Goal: Obtain resource: Download file/media

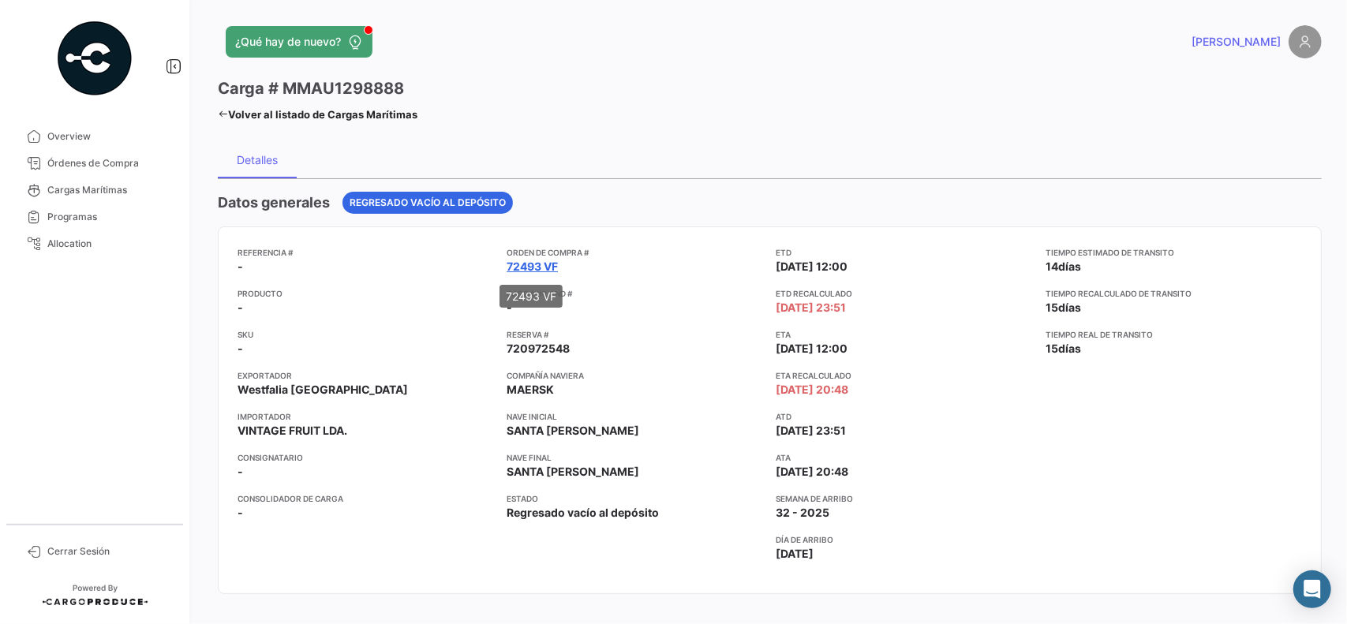
click at [537, 267] on link "72493 VF" at bounding box center [531, 267] width 51 height 16
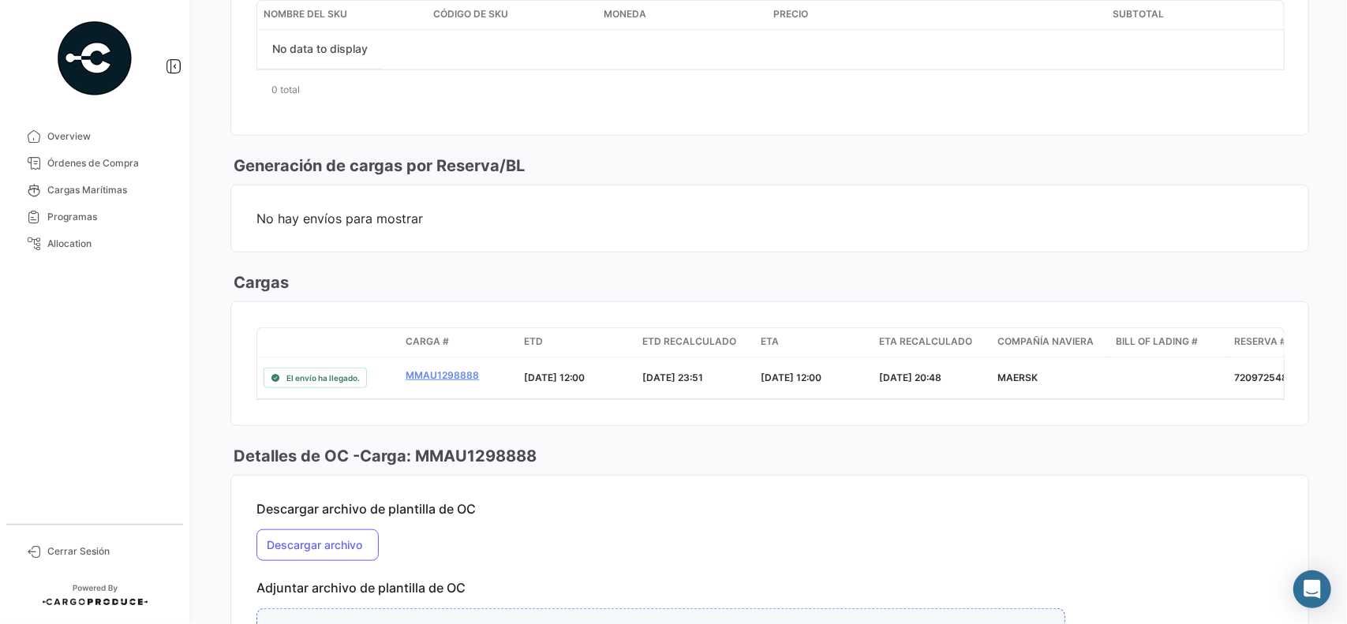
scroll to position [868, 0]
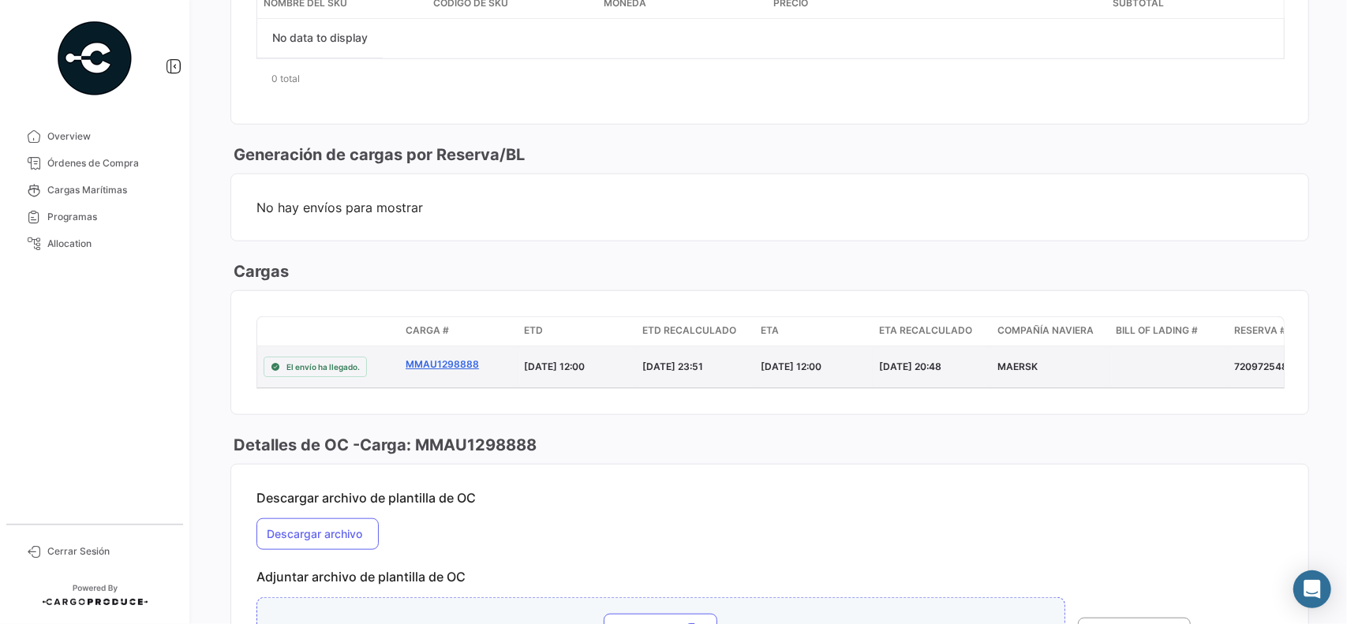
click at [432, 357] on link "MMAU1298888" at bounding box center [458, 364] width 106 height 14
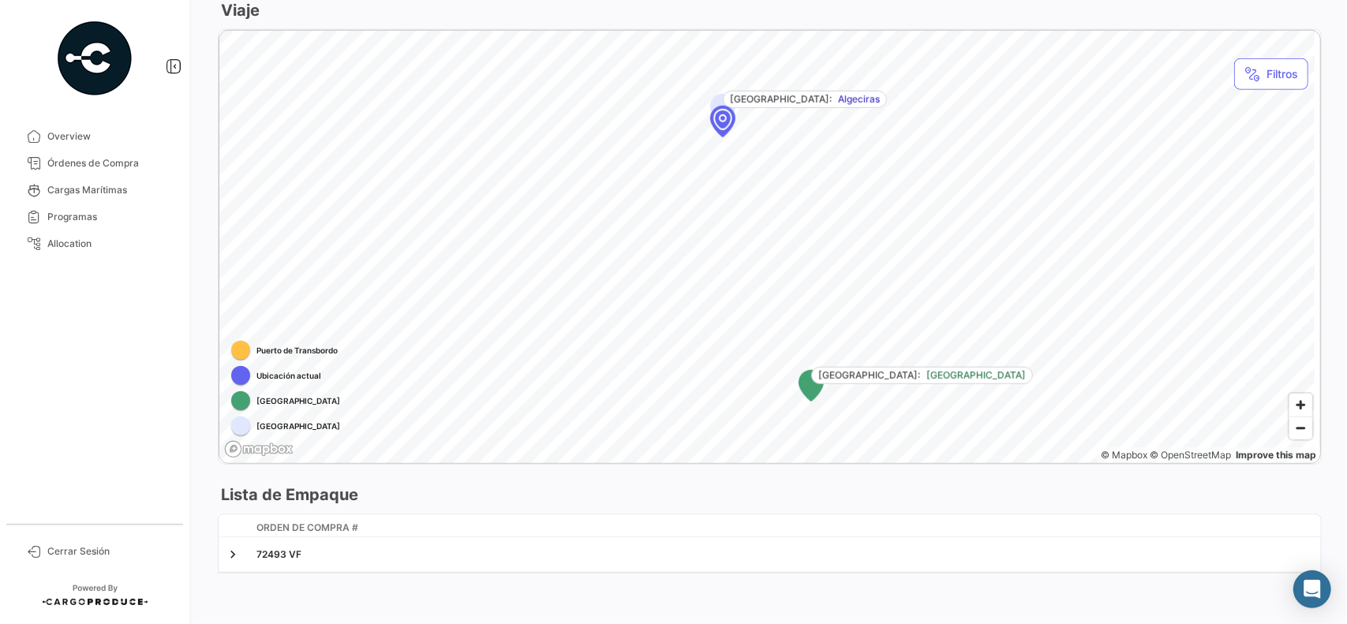
scroll to position [839, 0]
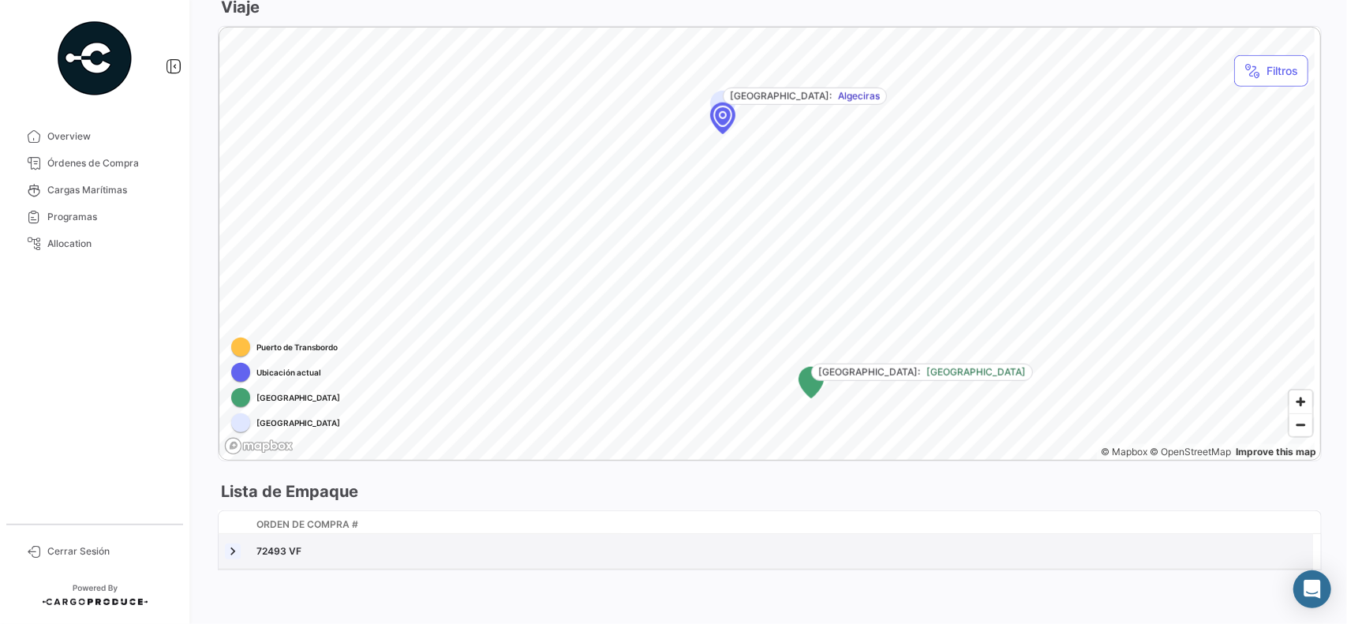
click at [232, 547] on link at bounding box center [233, 552] width 16 height 16
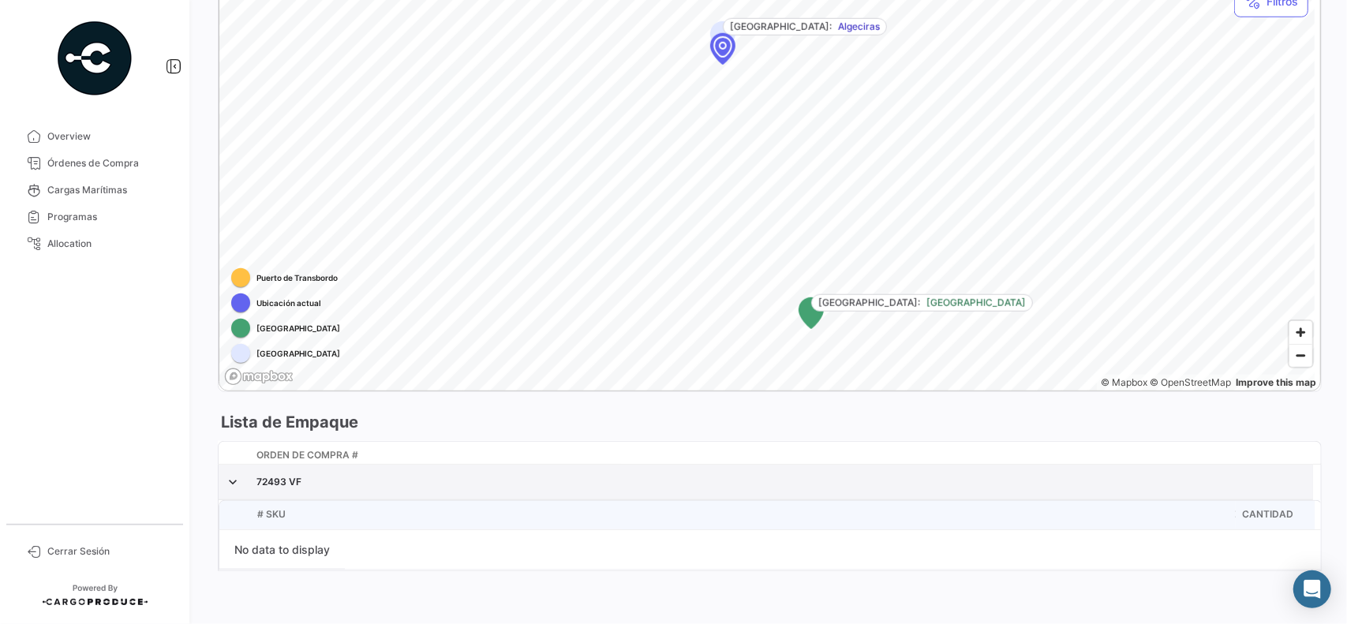
click at [282, 481] on div "72493 VF" at bounding box center [781, 482] width 1050 height 14
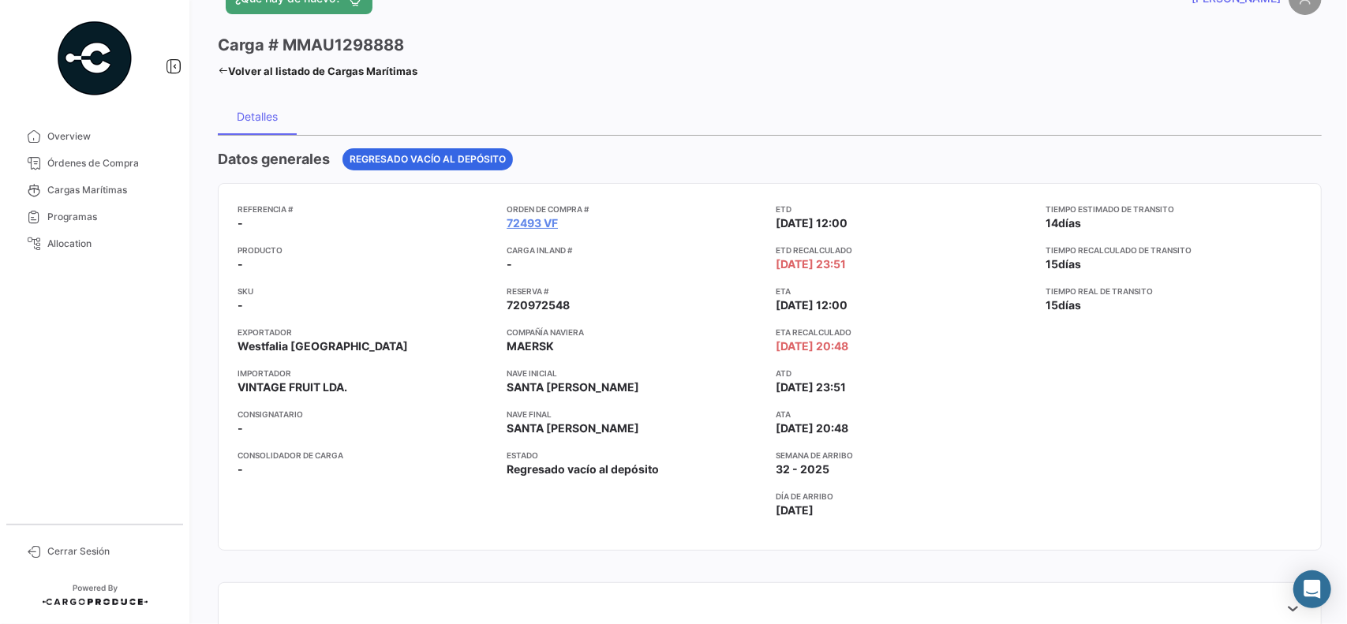
scroll to position [0, 0]
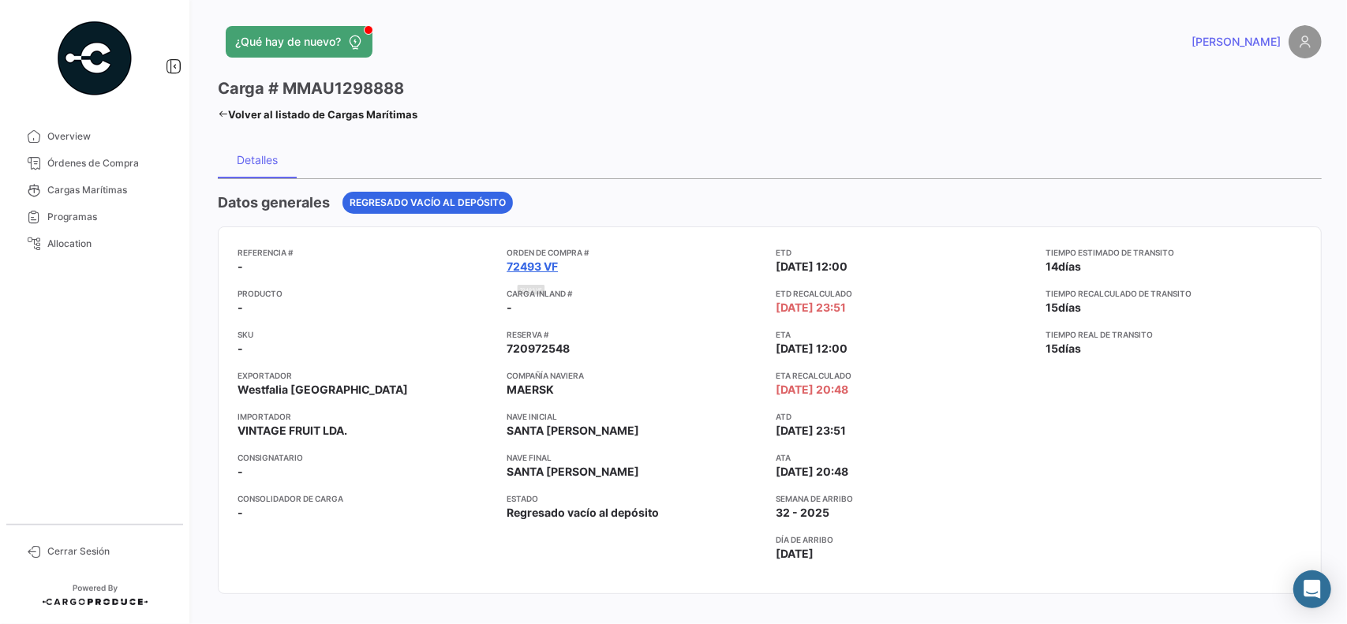
click at [523, 261] on link "72493 VF" at bounding box center [531, 267] width 51 height 16
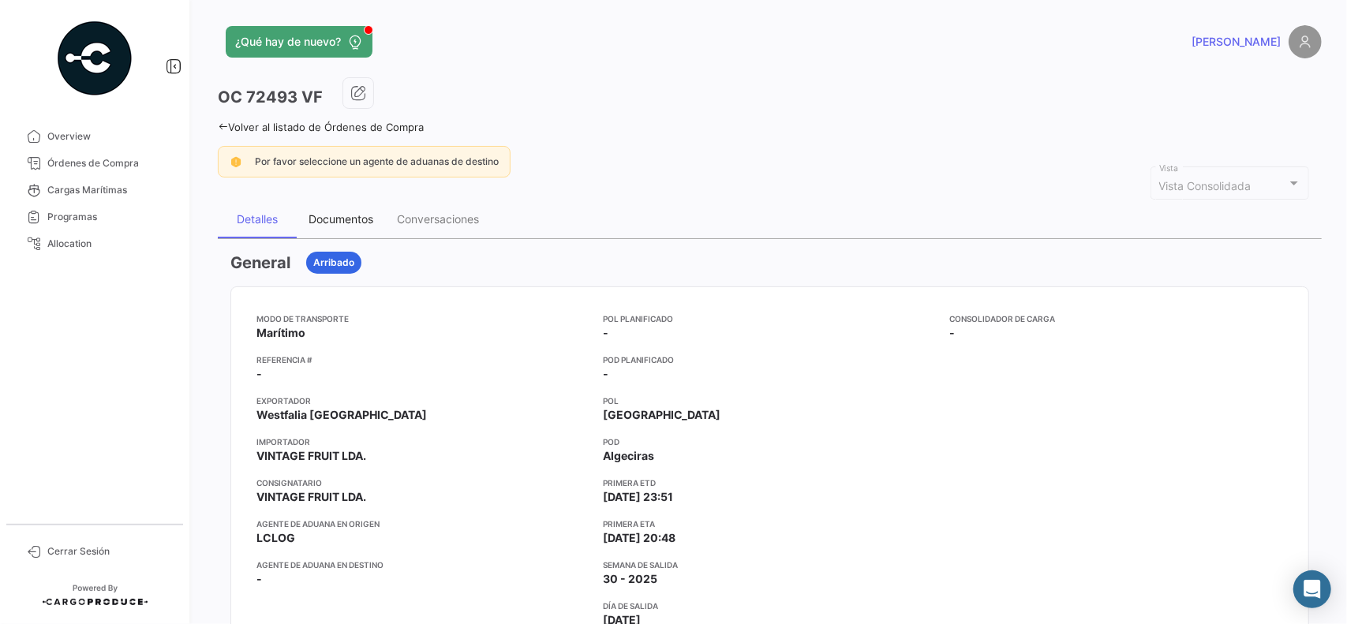
click at [344, 212] on div "Documentos" at bounding box center [340, 218] width 65 height 13
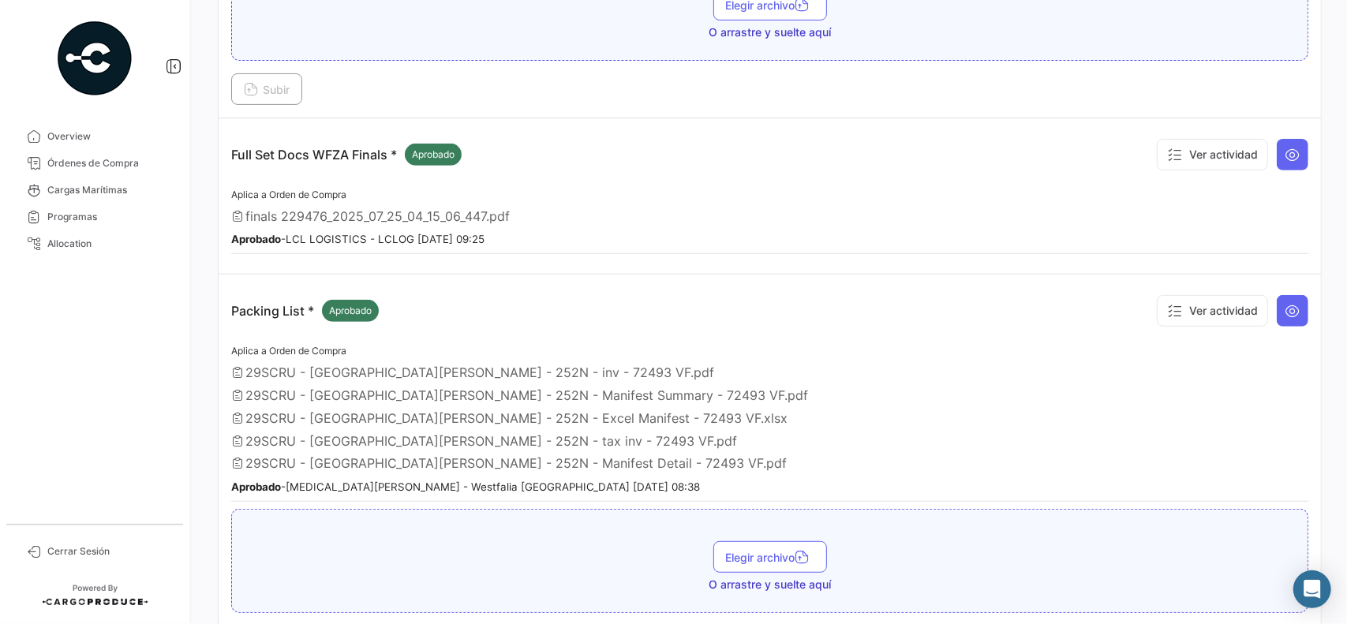
scroll to position [329, 0]
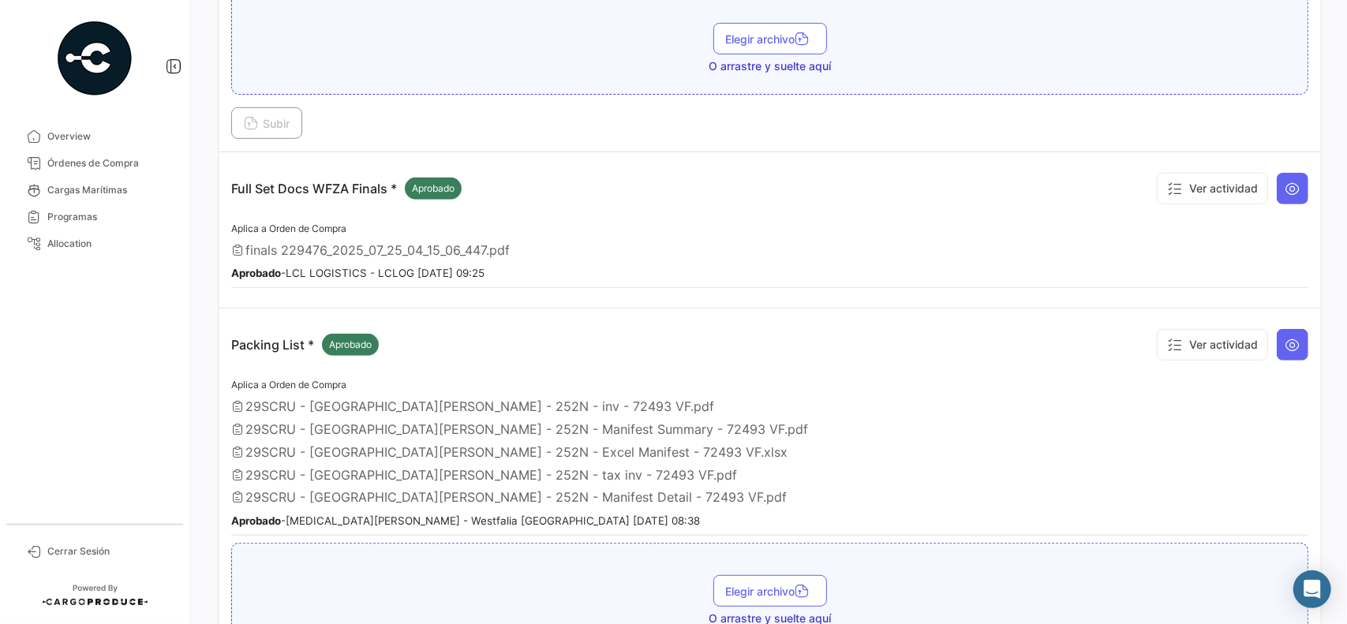
click at [342, 249] on span "finals 229476_2025_07_25_04_15_06_447.pdf" at bounding box center [377, 250] width 264 height 16
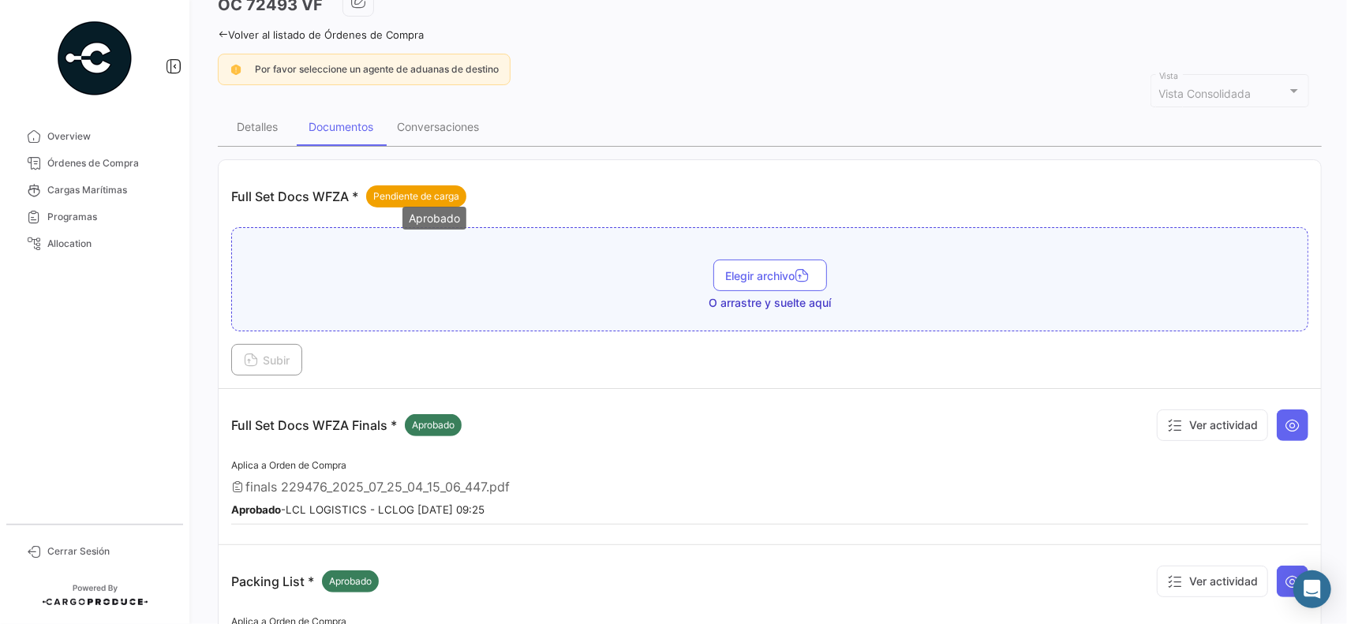
scroll to position [0, 0]
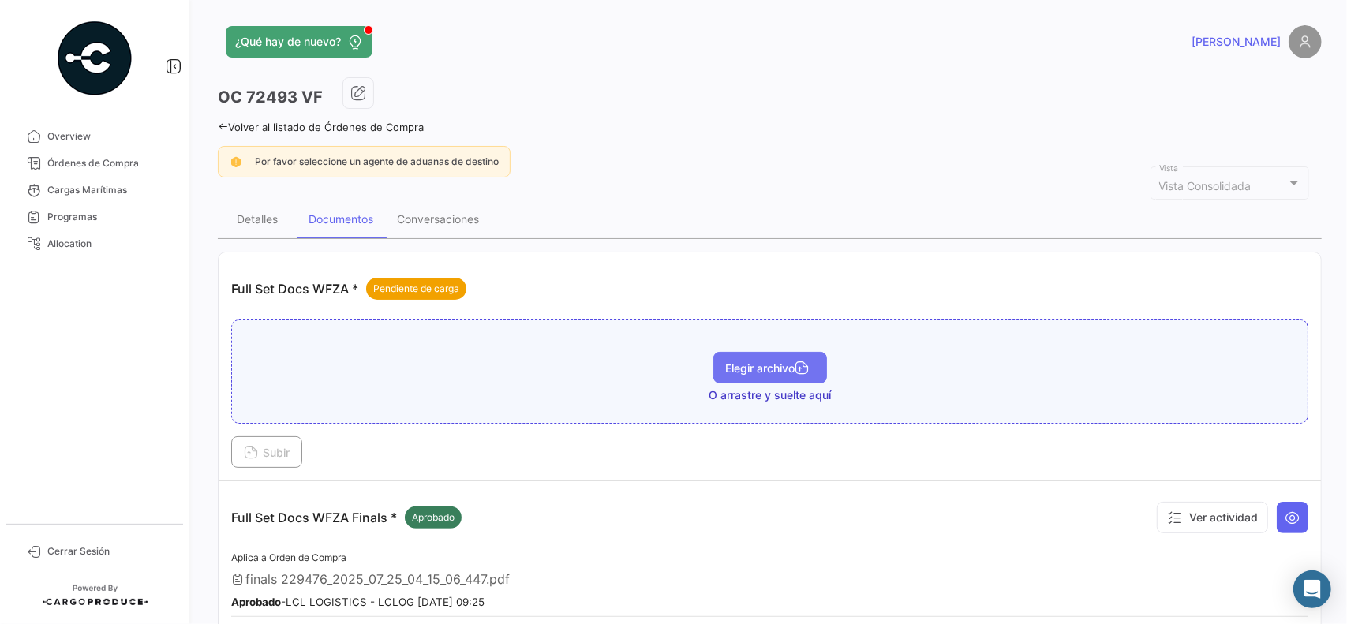
click at [775, 356] on button "Elegir archivo" at bounding box center [770, 368] width 114 height 32
